Goal: Task Accomplishment & Management: Complete application form

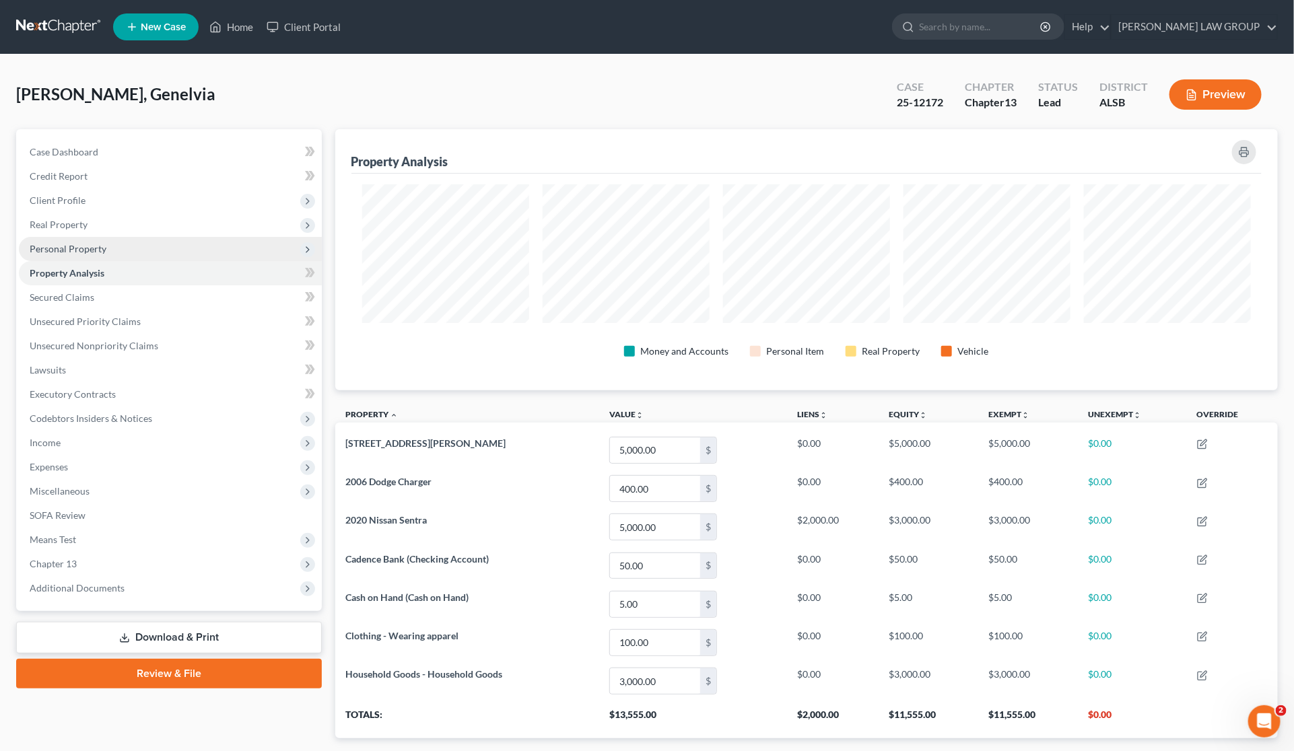
click at [81, 254] on span "Personal Property" at bounding box center [170, 249] width 303 height 24
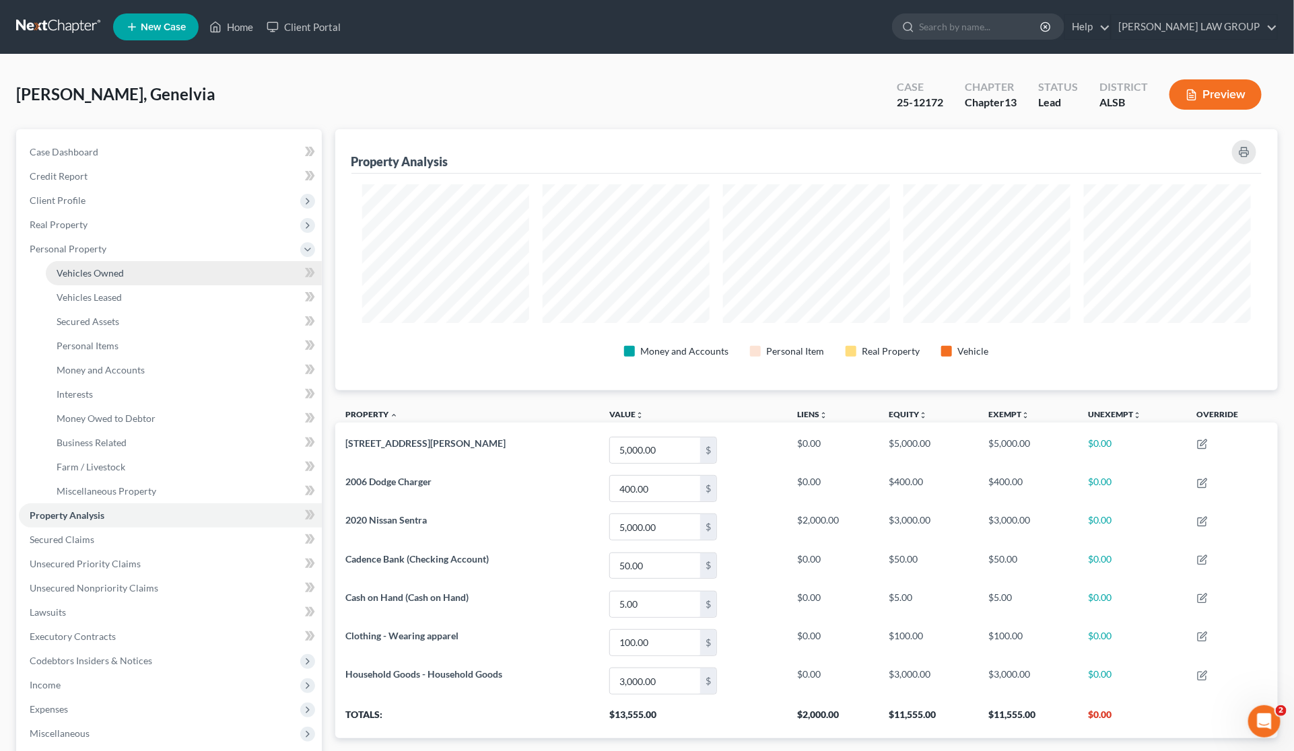
click at [92, 283] on link "Vehicles Owned" at bounding box center [184, 273] width 276 height 24
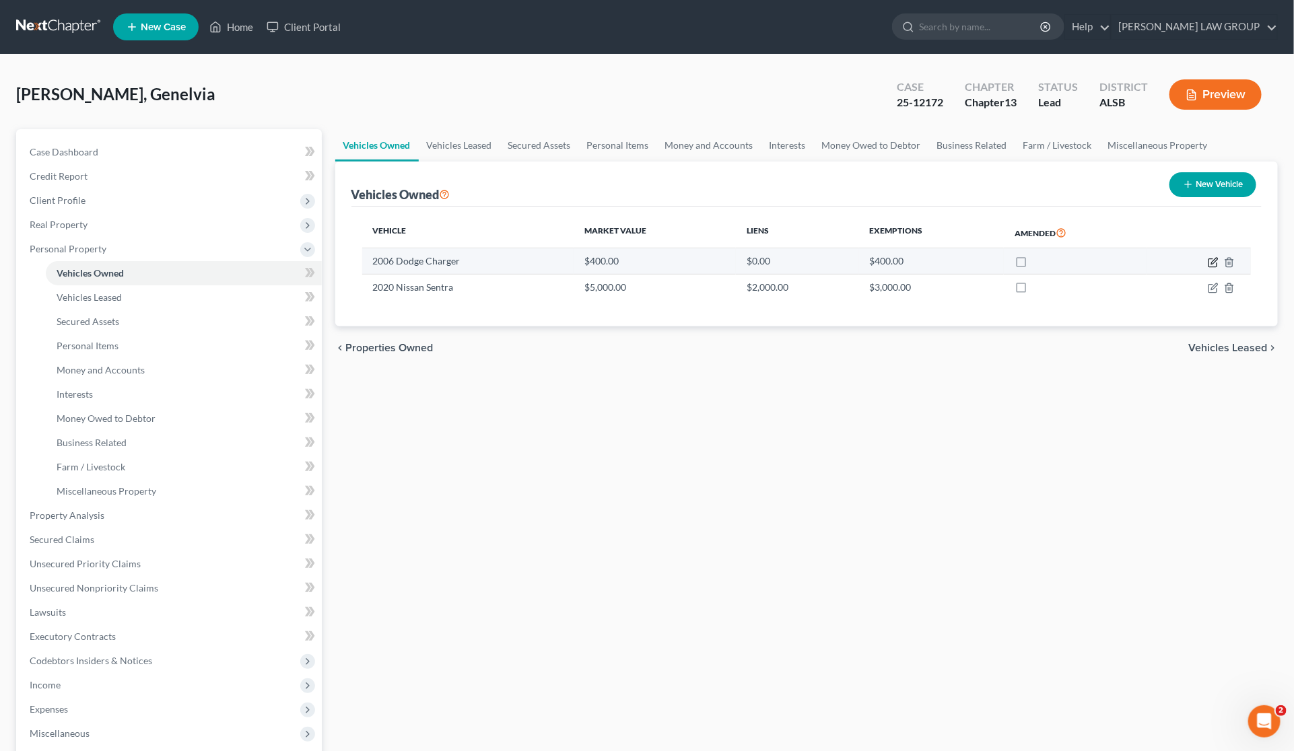
click at [1212, 260] on icon "button" at bounding box center [1213, 262] width 11 height 11
select select "0"
select select "20"
select select "0"
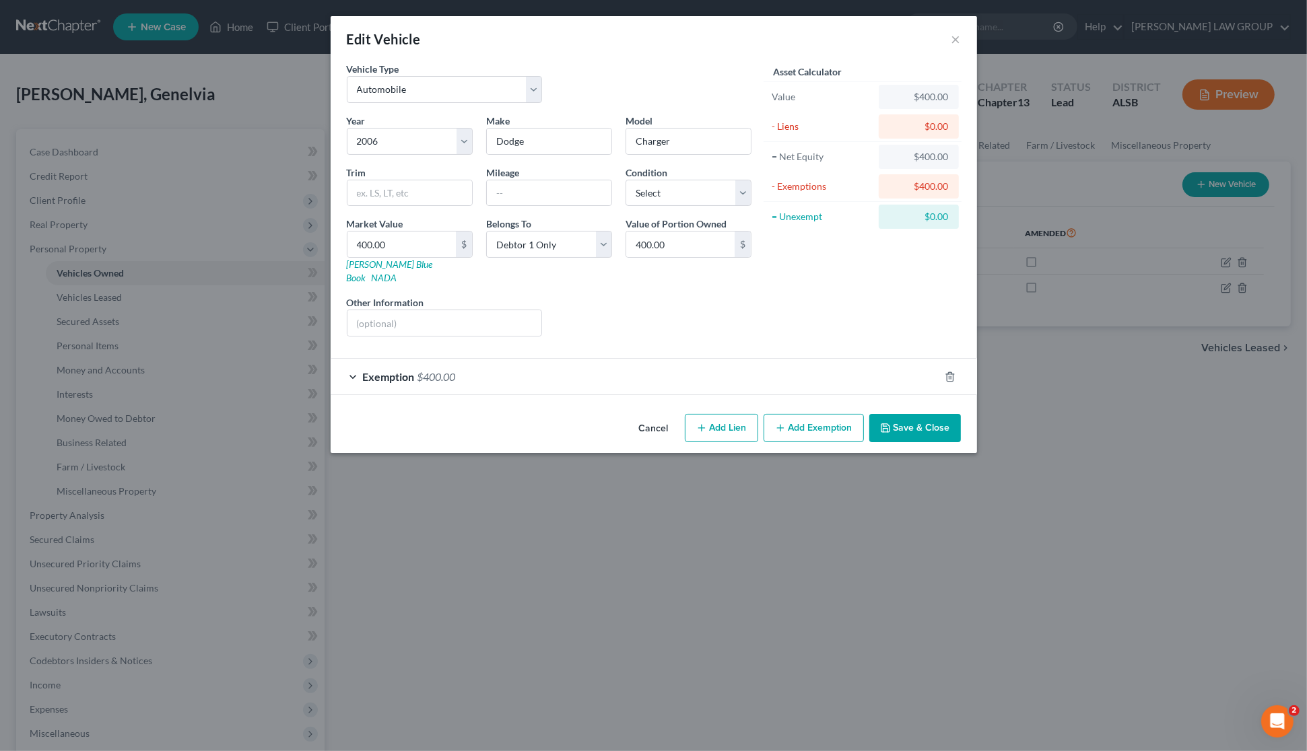
click at [611, 372] on div "Exemption $400.00" at bounding box center [635, 377] width 609 height 36
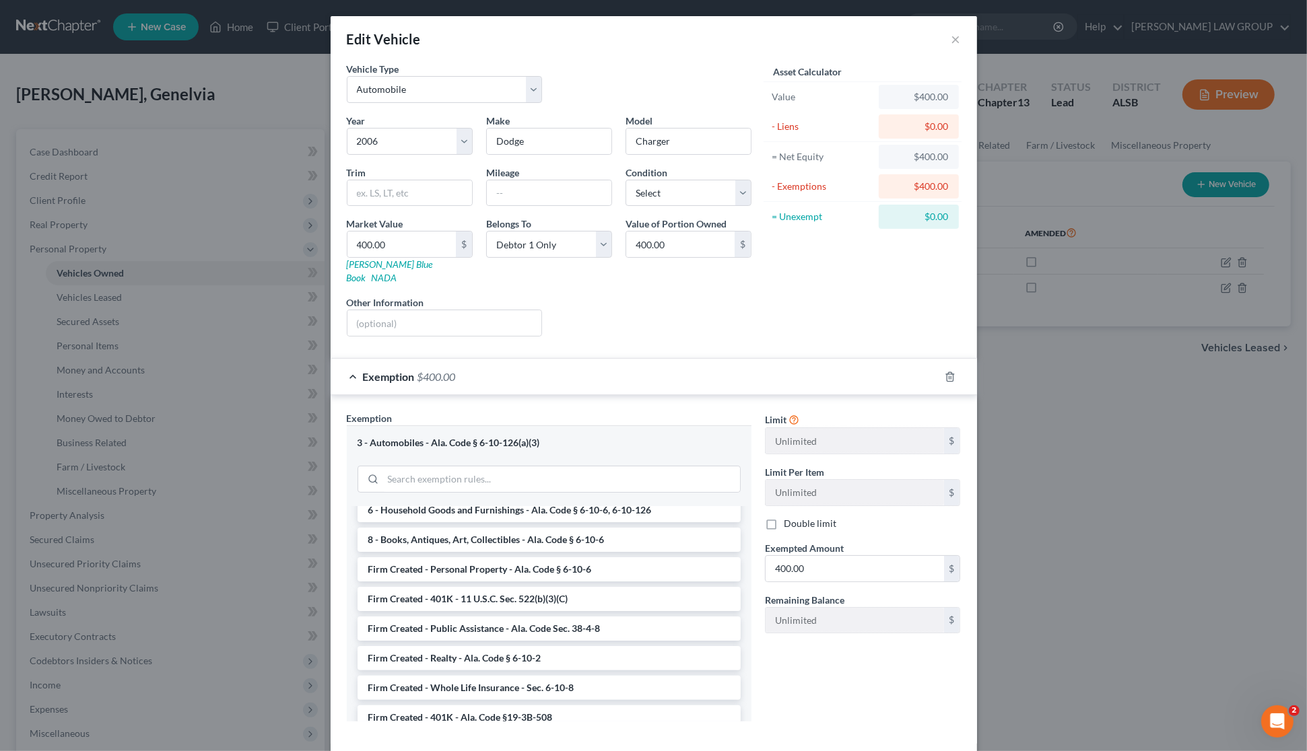
scroll to position [1041, 0]
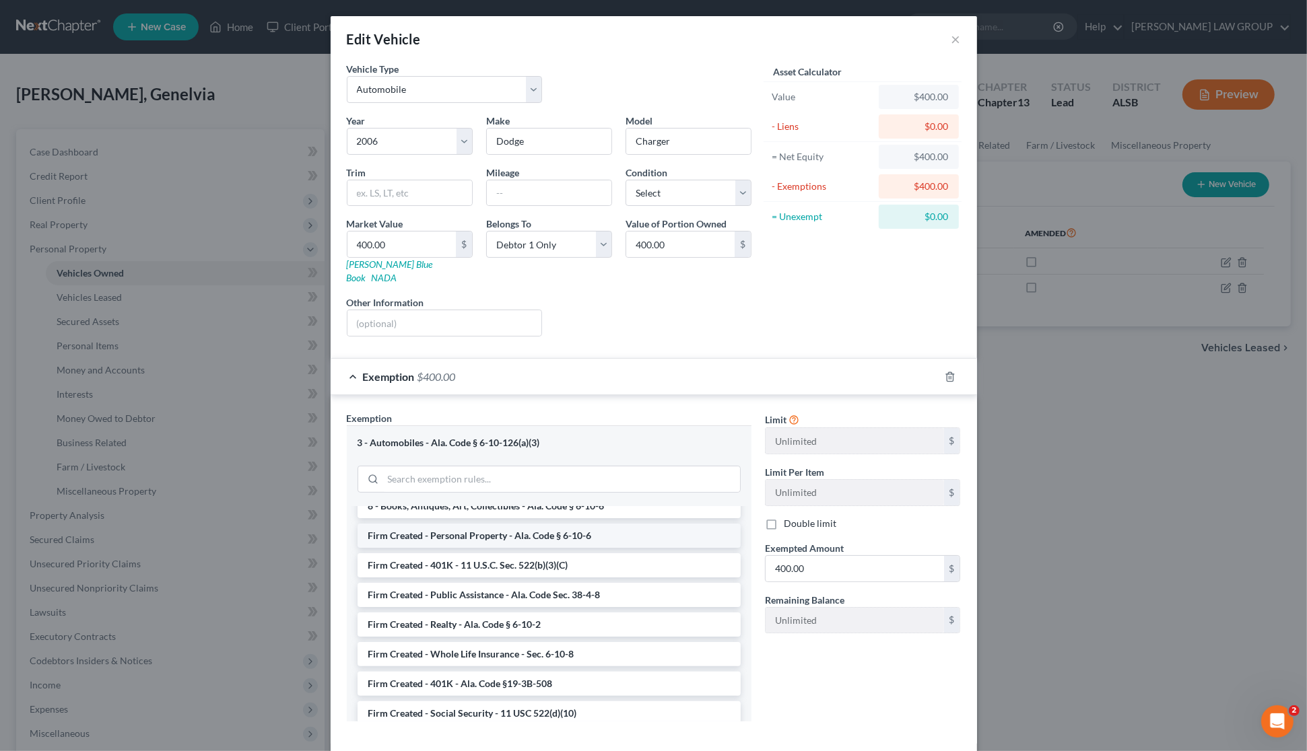
click at [594, 524] on li "Firm Created - Personal Property - Ala. Code § 6-10-6" at bounding box center [548, 536] width 383 height 24
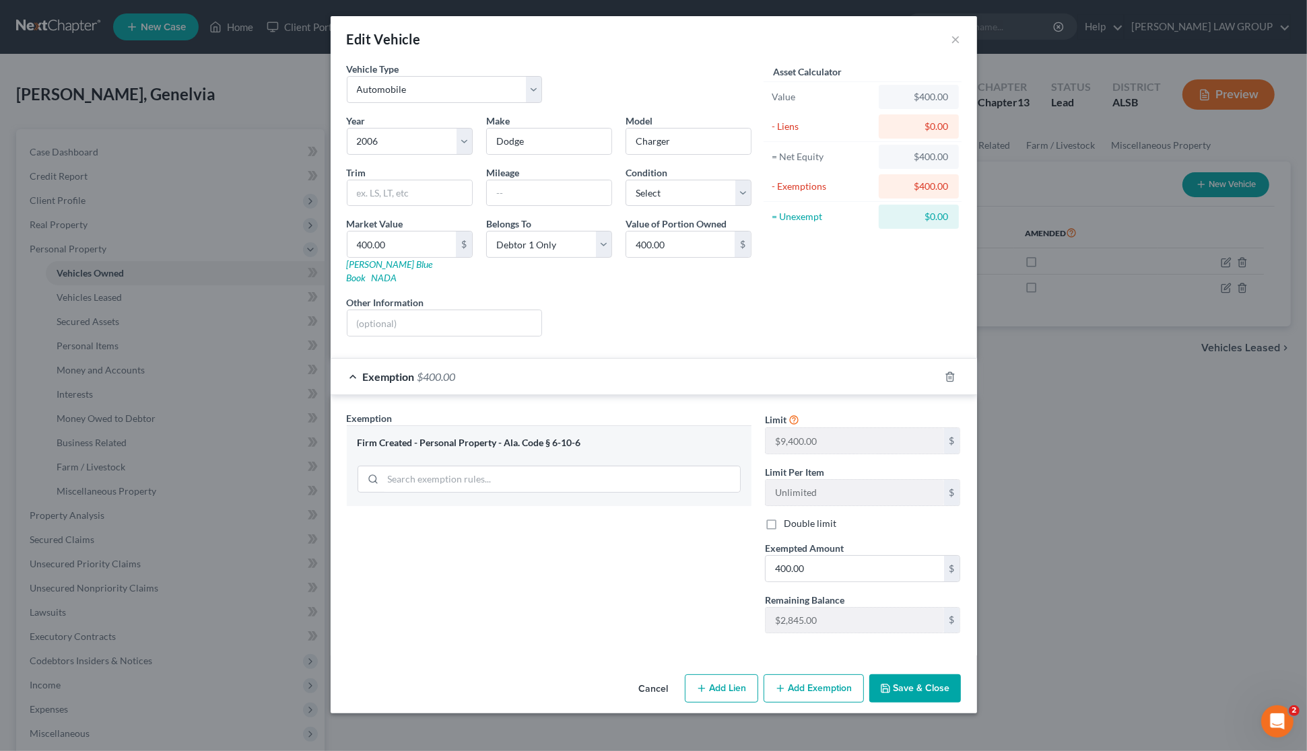
click at [921, 678] on button "Save & Close" at bounding box center [915, 689] width 92 height 28
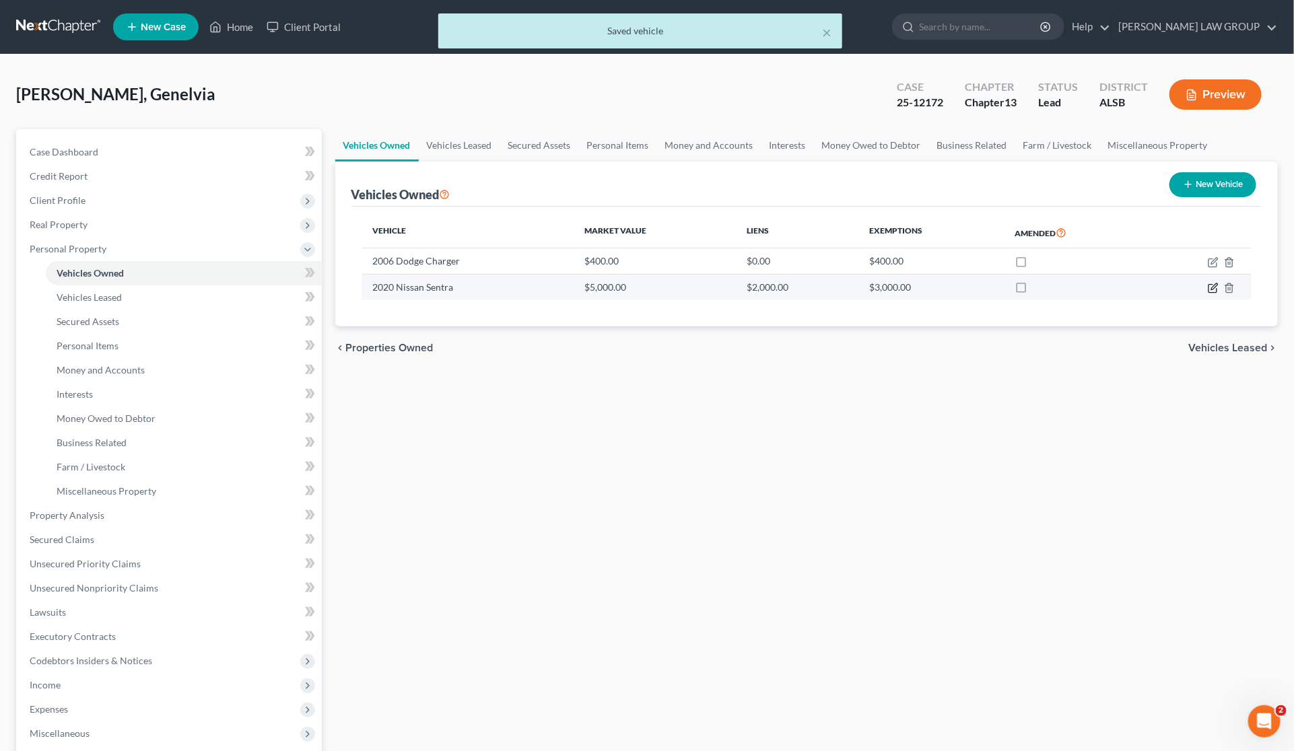
click at [1210, 289] on icon "button" at bounding box center [1213, 288] width 11 height 11
select select "0"
select select "6"
select select "0"
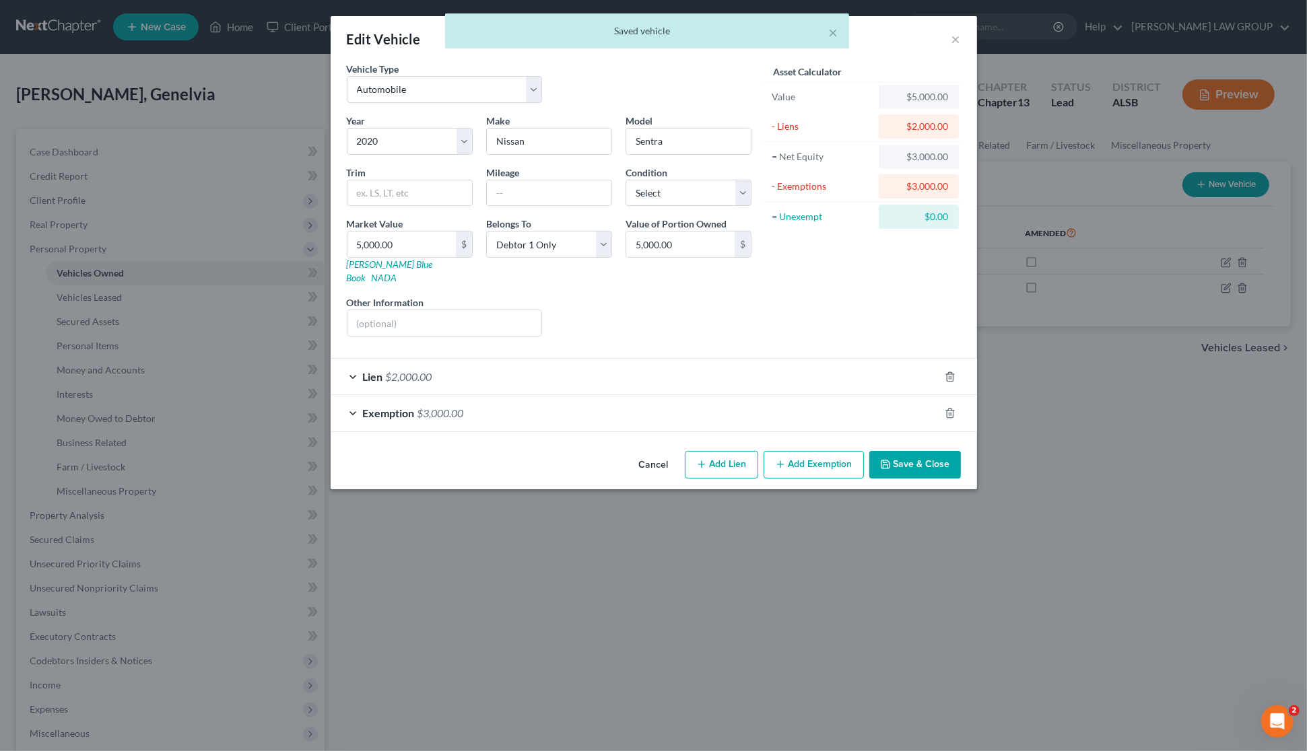
click at [658, 405] on div "Exemption $3,000.00" at bounding box center [635, 413] width 609 height 36
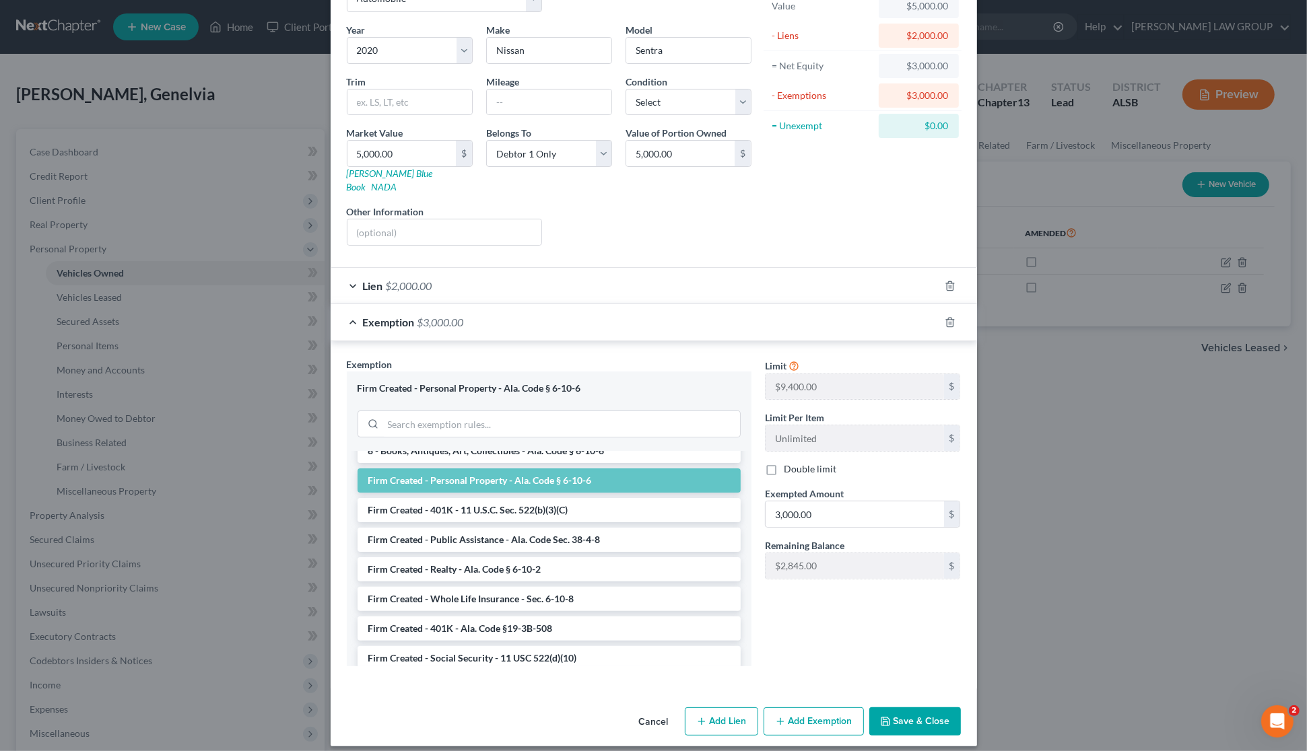
click at [900, 711] on button "Save & Close" at bounding box center [915, 722] width 92 height 28
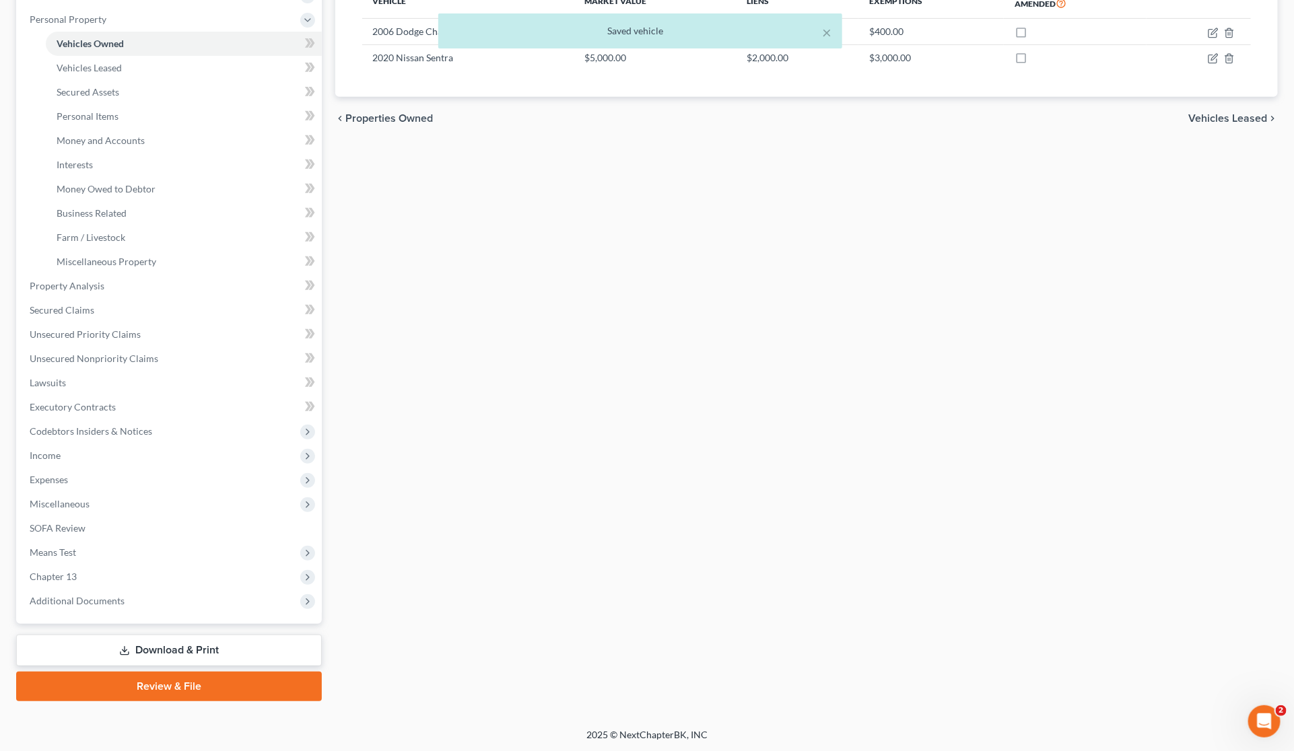
click at [215, 651] on link "Download & Print" at bounding box center [169, 651] width 306 height 32
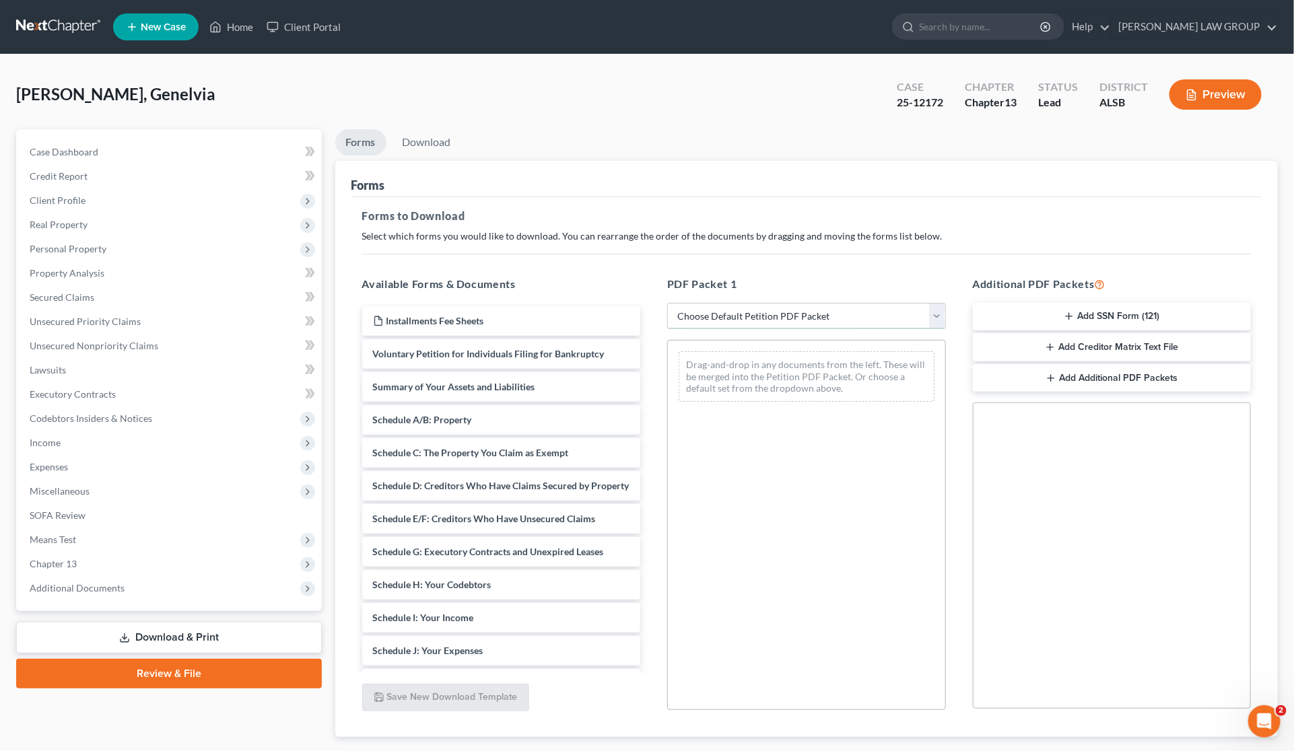
click at [742, 312] on select "Choose Default Petition PDF Packet Complete Bankruptcy Petition (all forms and …" at bounding box center [806, 316] width 279 height 27
select select "2"
click at [667, 303] on select "Choose Default Petition PDF Packet Complete Bankruptcy Petition (all forms and …" at bounding box center [806, 316] width 279 height 27
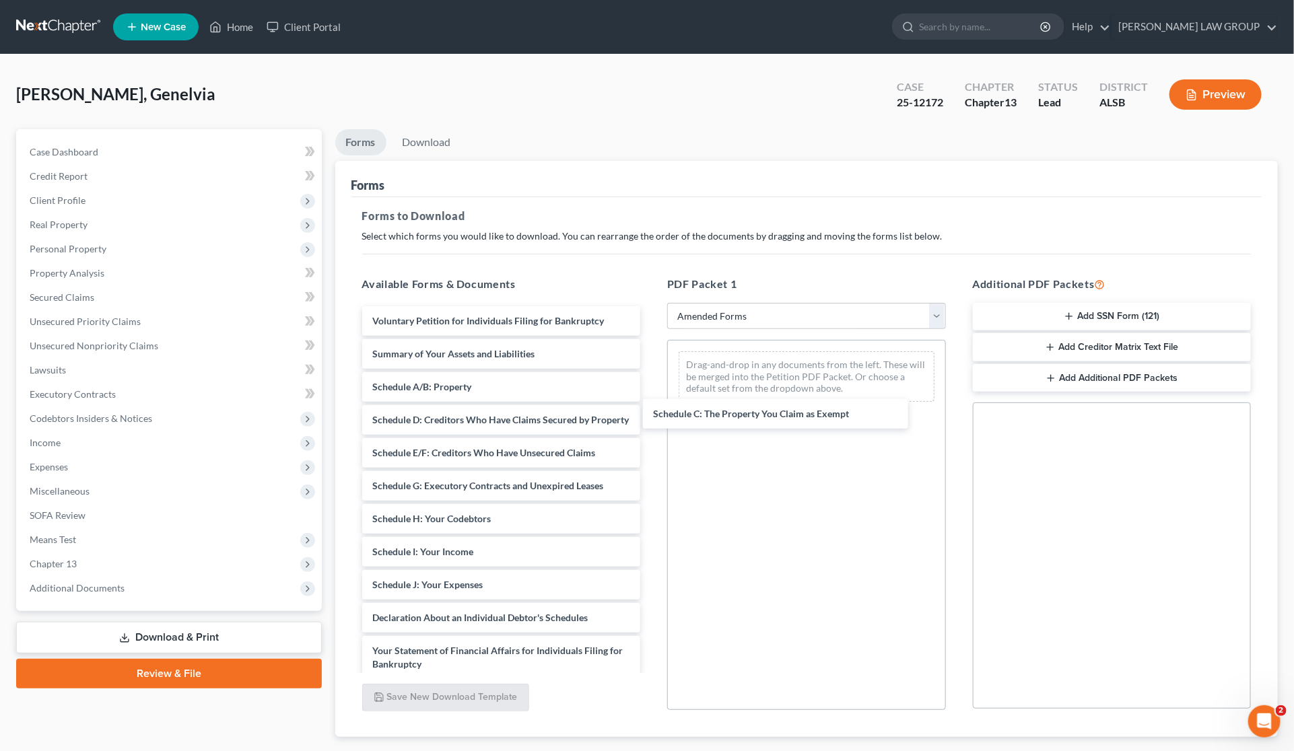
drag, startPoint x: 431, startPoint y: 414, endPoint x: 751, endPoint y: 384, distance: 321.8
click at [652, 387] on div "Schedule C: The Property You Claim as Exempt Voluntary Petition for Individuals…" at bounding box center [501, 581] width 300 height 551
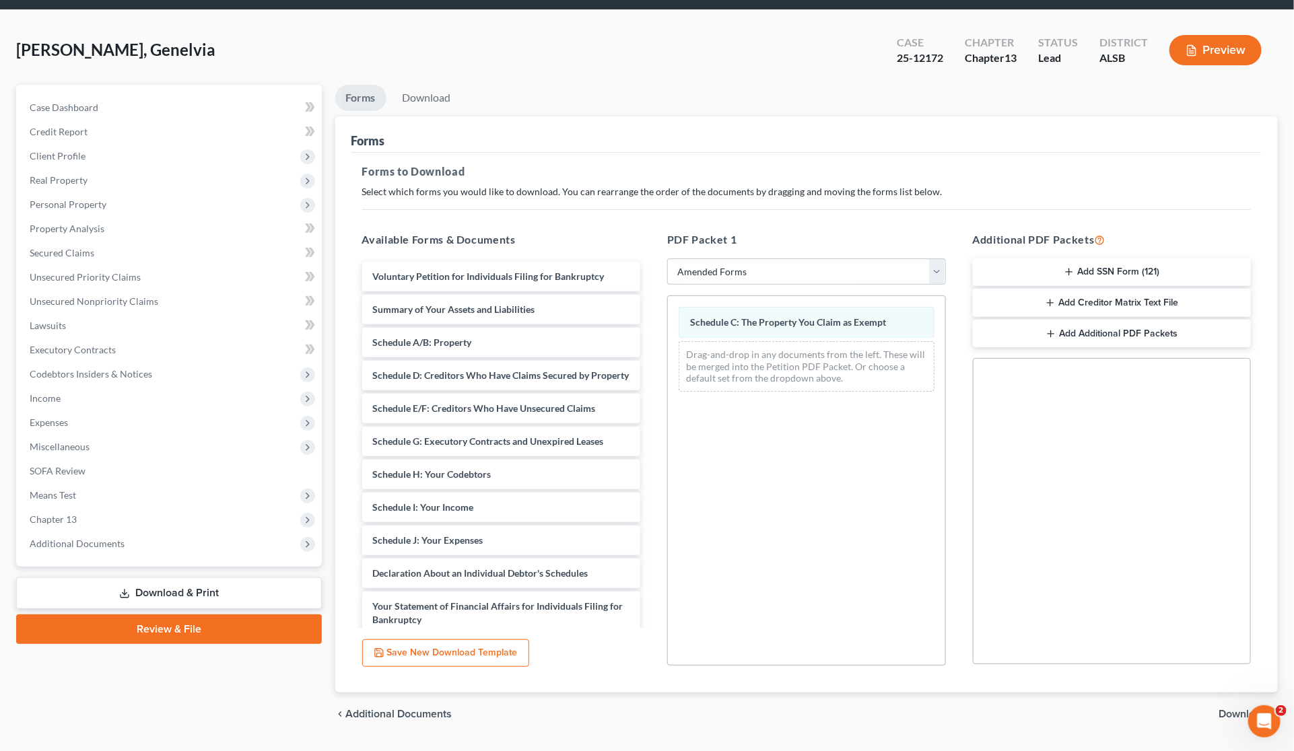
scroll to position [79, 0]
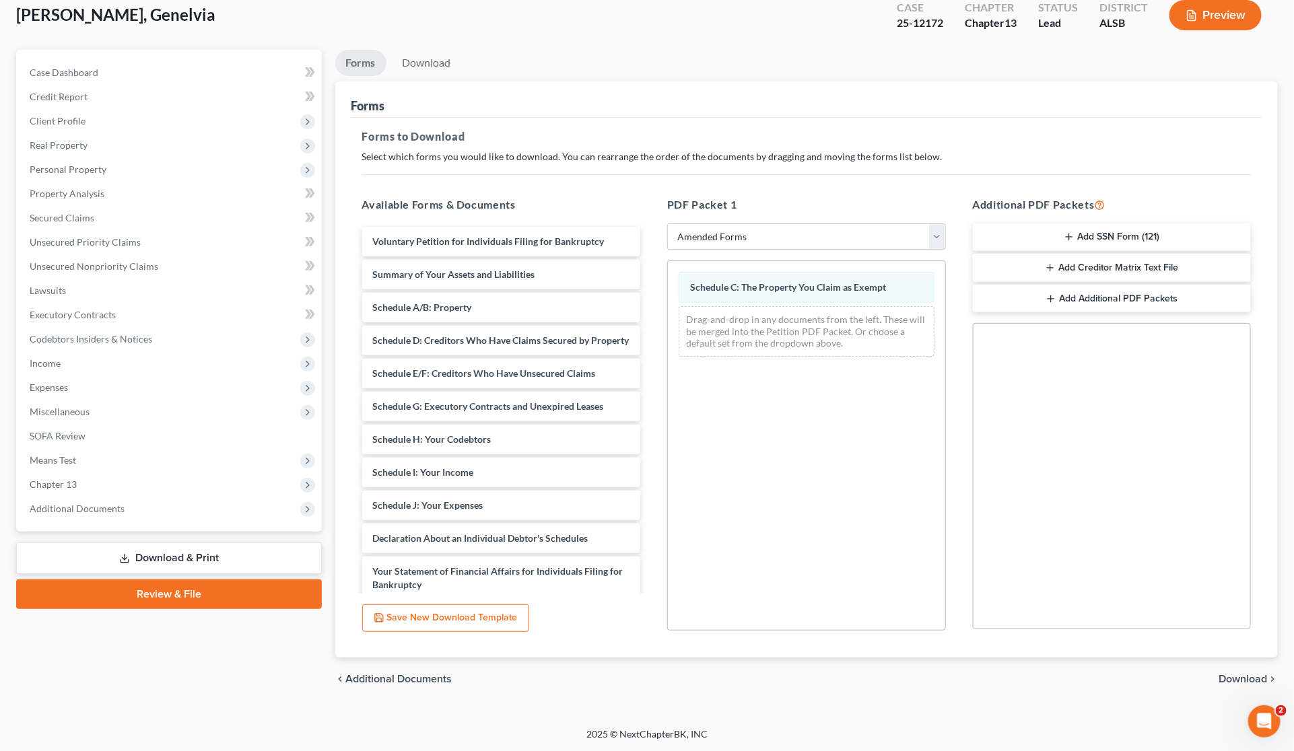
click at [1239, 677] on span "Download" at bounding box center [1243, 679] width 48 height 11
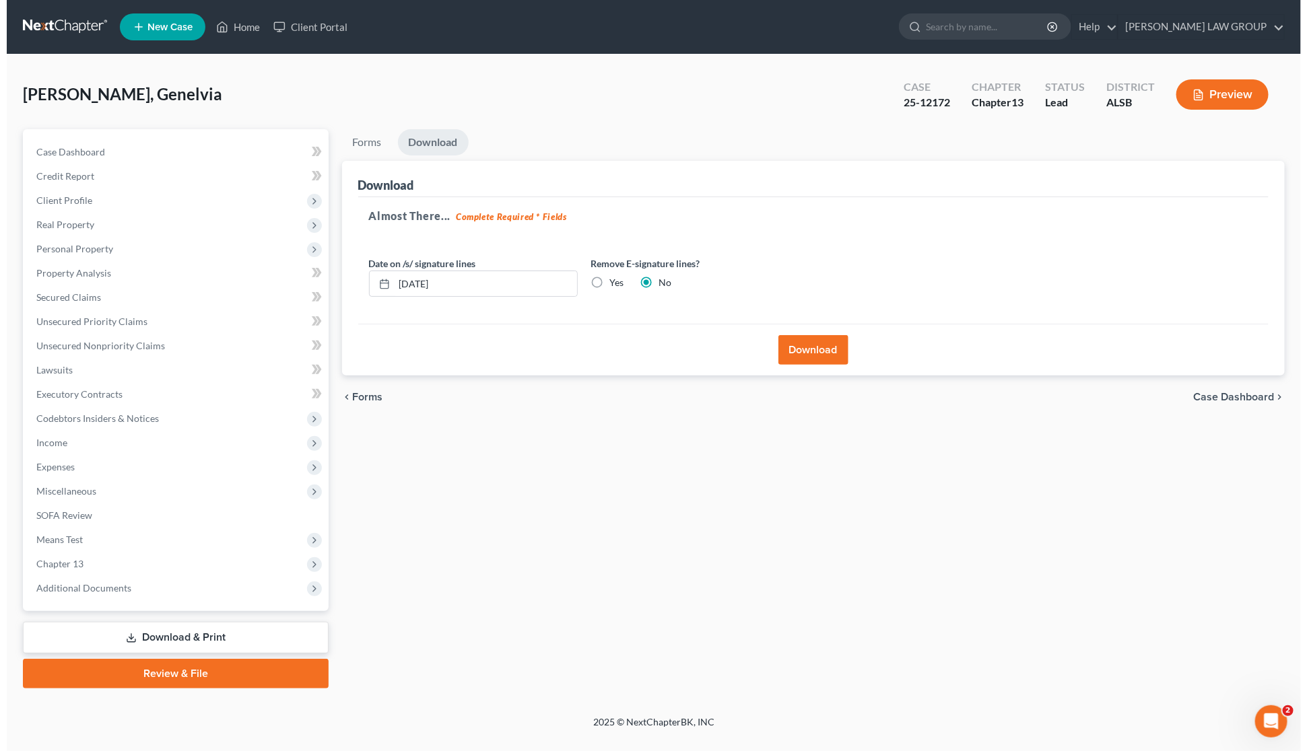
scroll to position [0, 0]
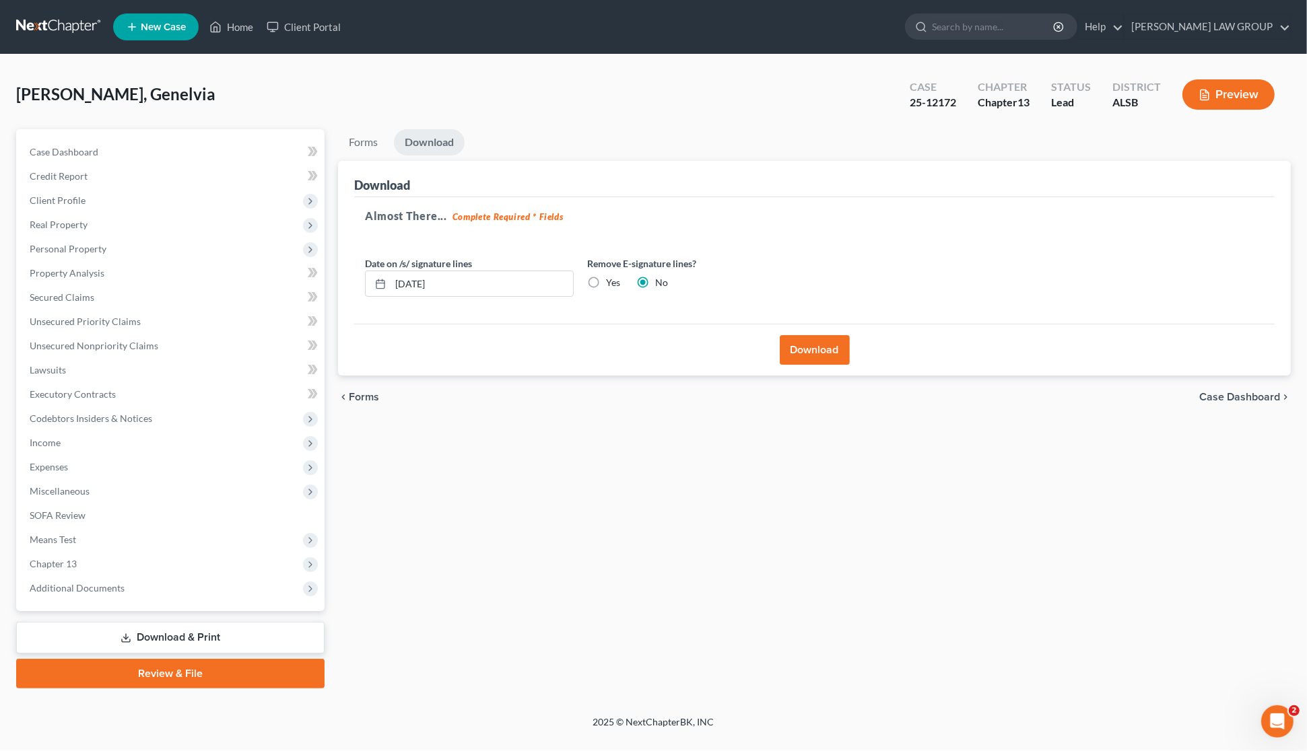
click at [804, 354] on button "Download" at bounding box center [815, 350] width 70 height 30
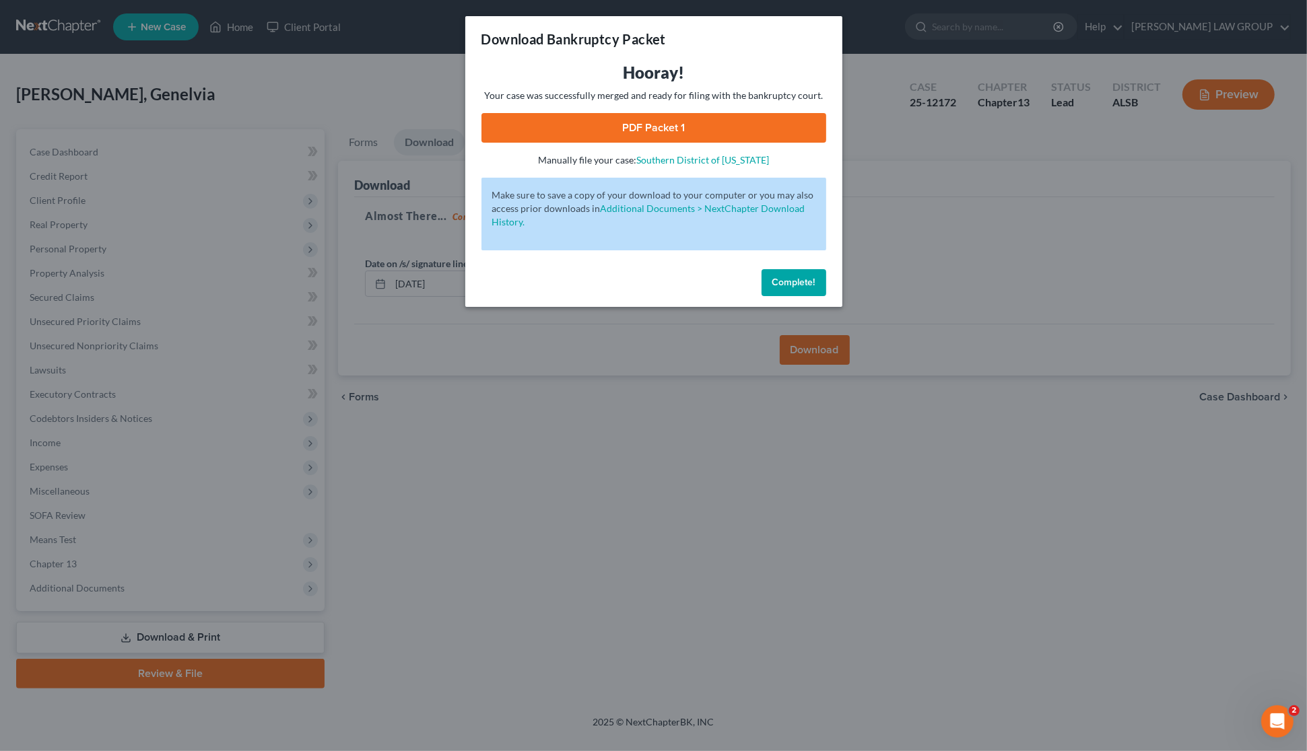
click at [609, 127] on link "PDF Packet 1" at bounding box center [653, 128] width 345 height 30
click at [928, 186] on div "Download Bankruptcy Packet Hooray! Your case was successfully merged and ready …" at bounding box center [653, 375] width 1307 height 751
